Goal: Find specific page/section: Find specific page/section

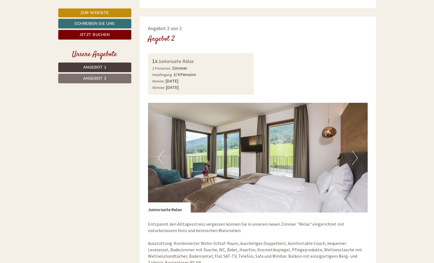
scroll to position [749, 0]
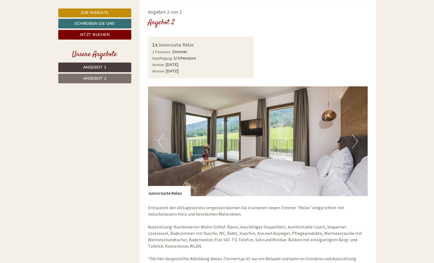
click at [356, 138] on button "Next" at bounding box center [355, 141] width 6 height 14
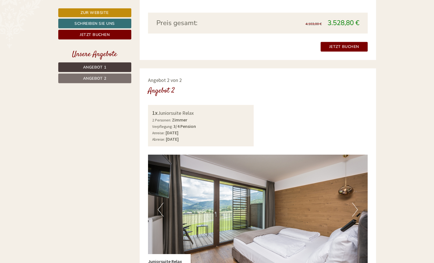
scroll to position [746, 0]
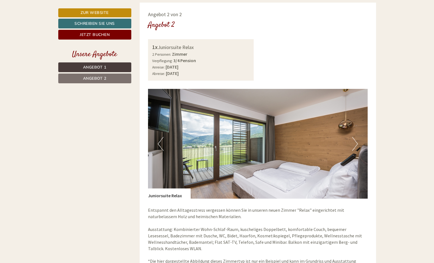
click at [357, 143] on button "Next" at bounding box center [355, 144] width 6 height 14
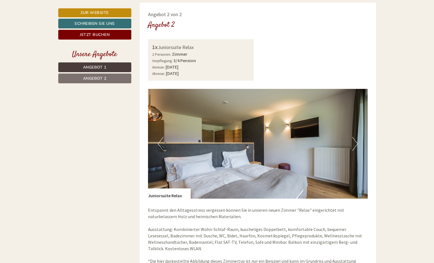
click at [357, 143] on button "Next" at bounding box center [355, 144] width 6 height 14
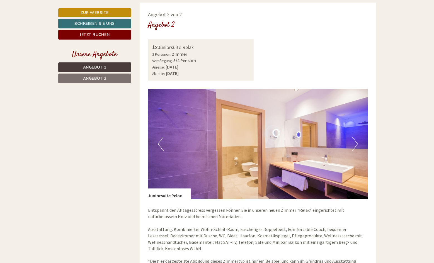
click at [357, 143] on button "Next" at bounding box center [355, 144] width 6 height 14
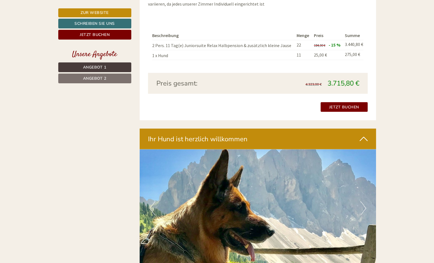
scroll to position [986, 0]
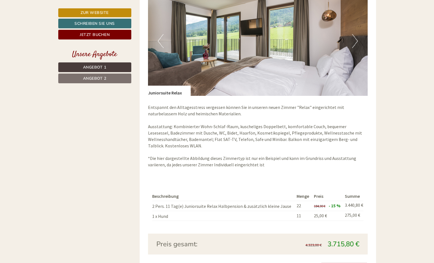
scroll to position [850, 0]
